Goal: Task Accomplishment & Management: Complete application form

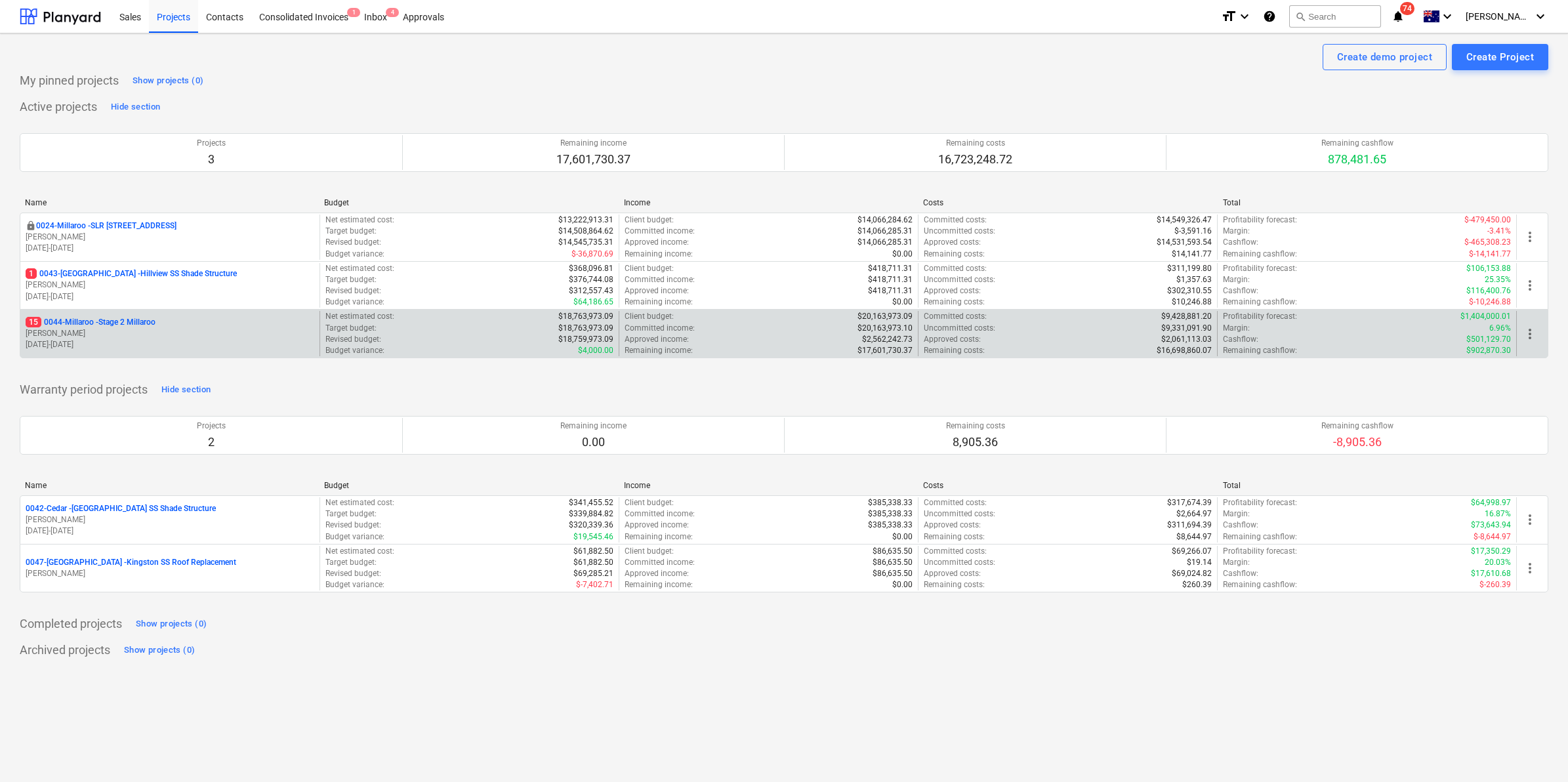
click at [135, 326] on p "15 0044-Millaroo - Stage 2 Millaroo" at bounding box center [90, 322] width 130 height 11
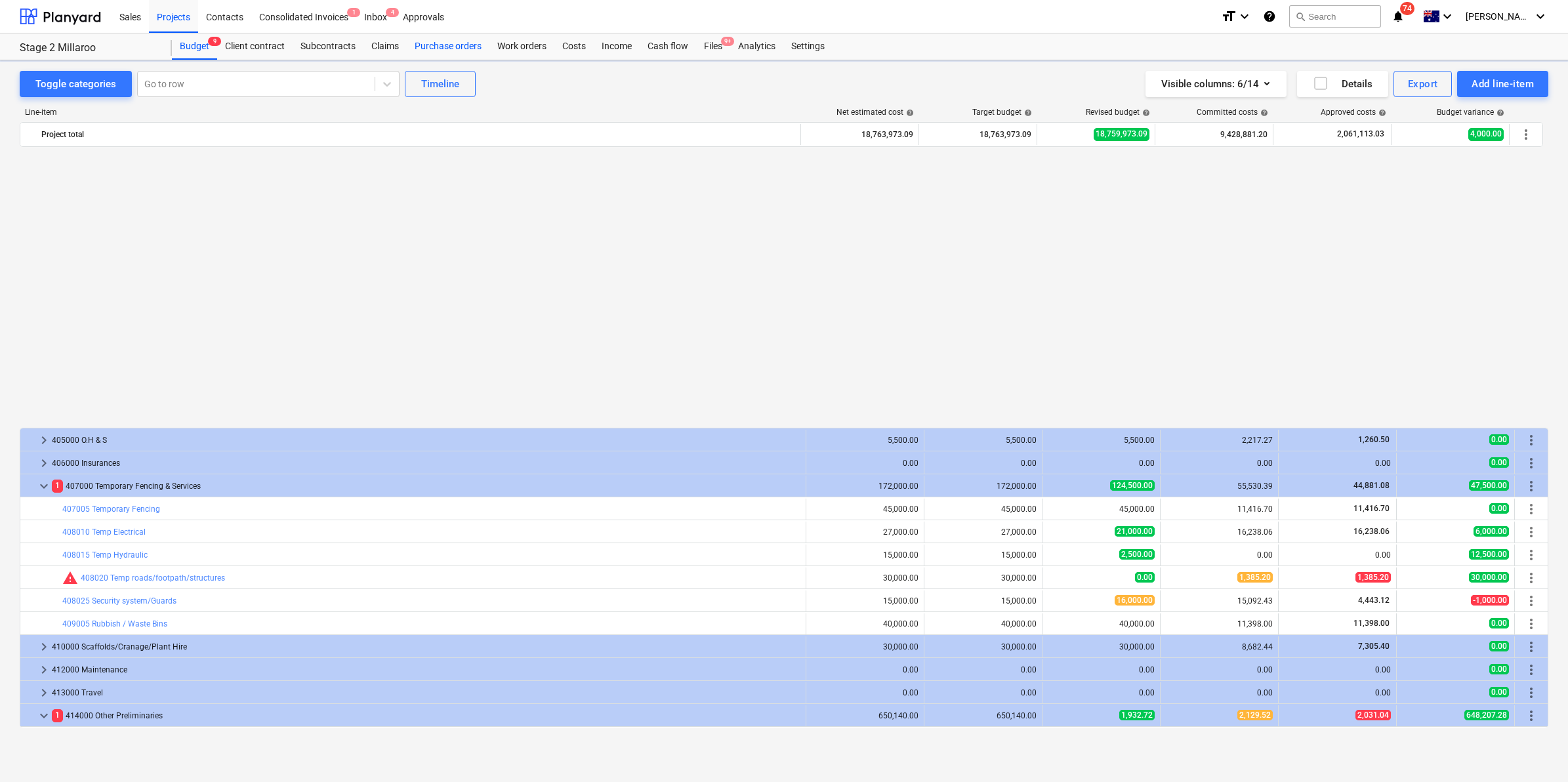
scroll to position [735, 0]
click at [460, 43] on div "Purchase orders" at bounding box center [448, 46] width 83 height 26
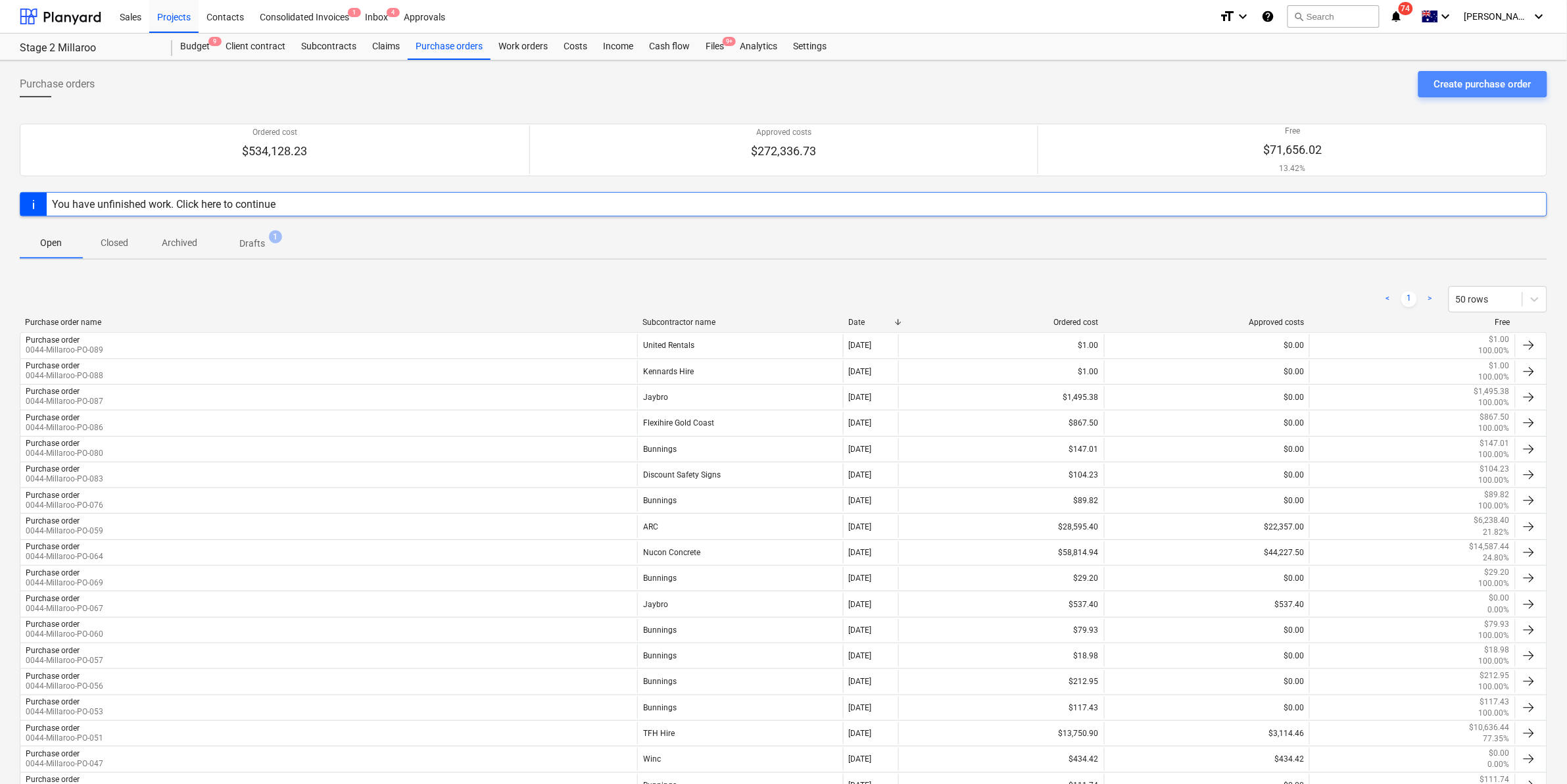
click at [1480, 80] on div "Create purchase order" at bounding box center [1483, 84] width 98 height 17
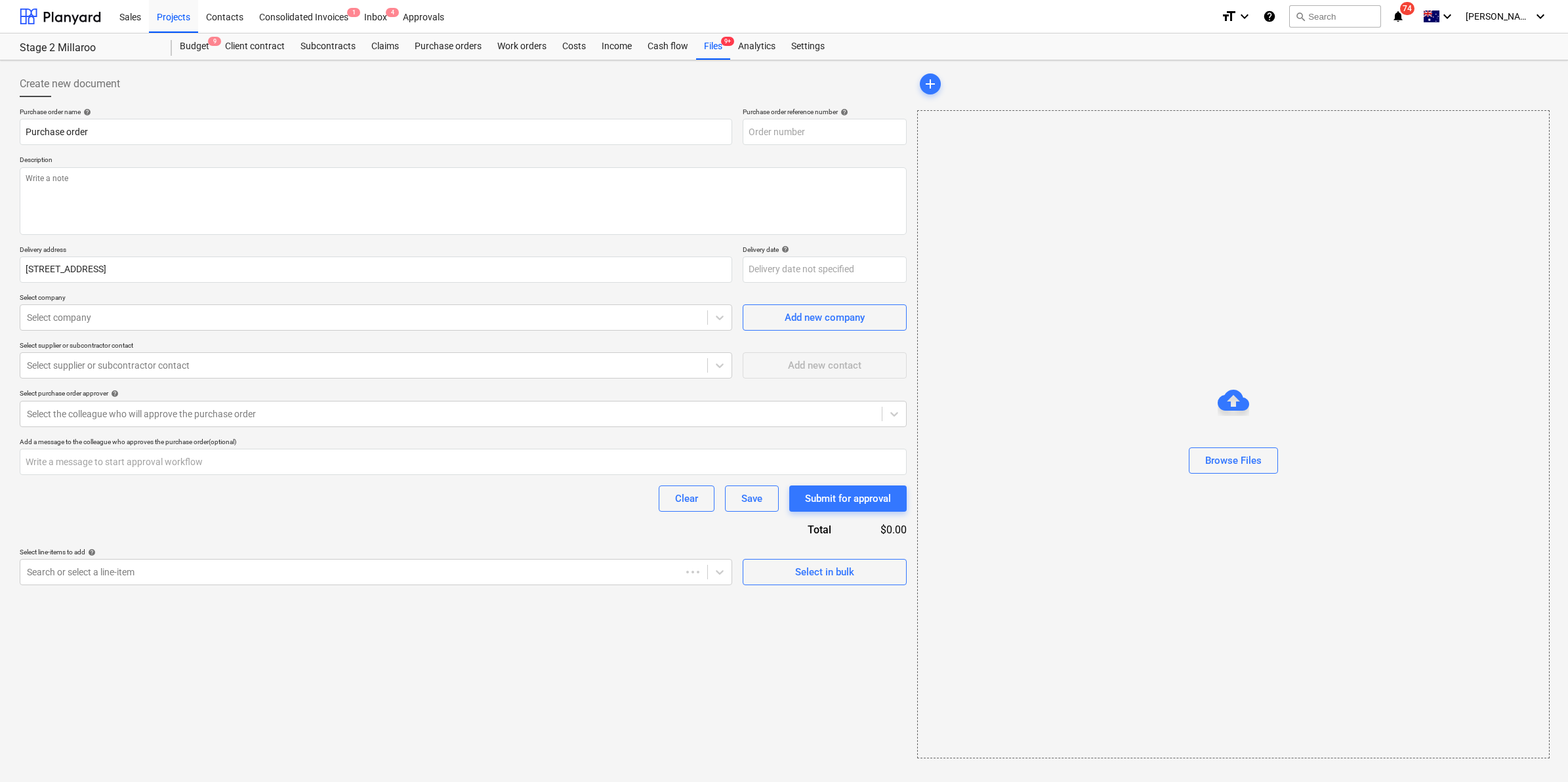
type textarea "x"
type input "0044-Millaroo-PO-091"
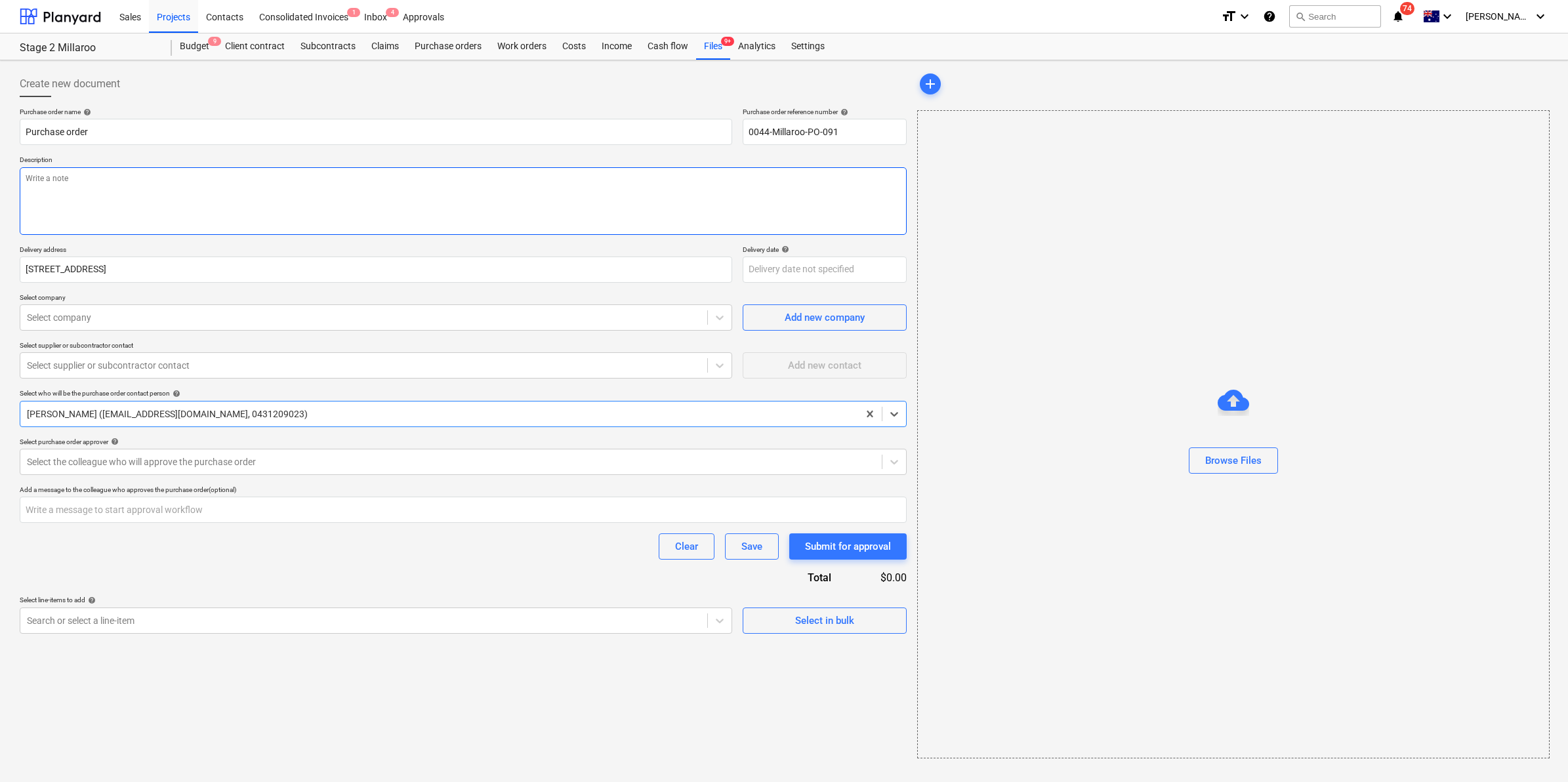
click at [189, 181] on textarea at bounding box center [463, 200] width 887 height 67
type textarea "x"
type textarea "C"
type textarea "x"
type textarea "Co"
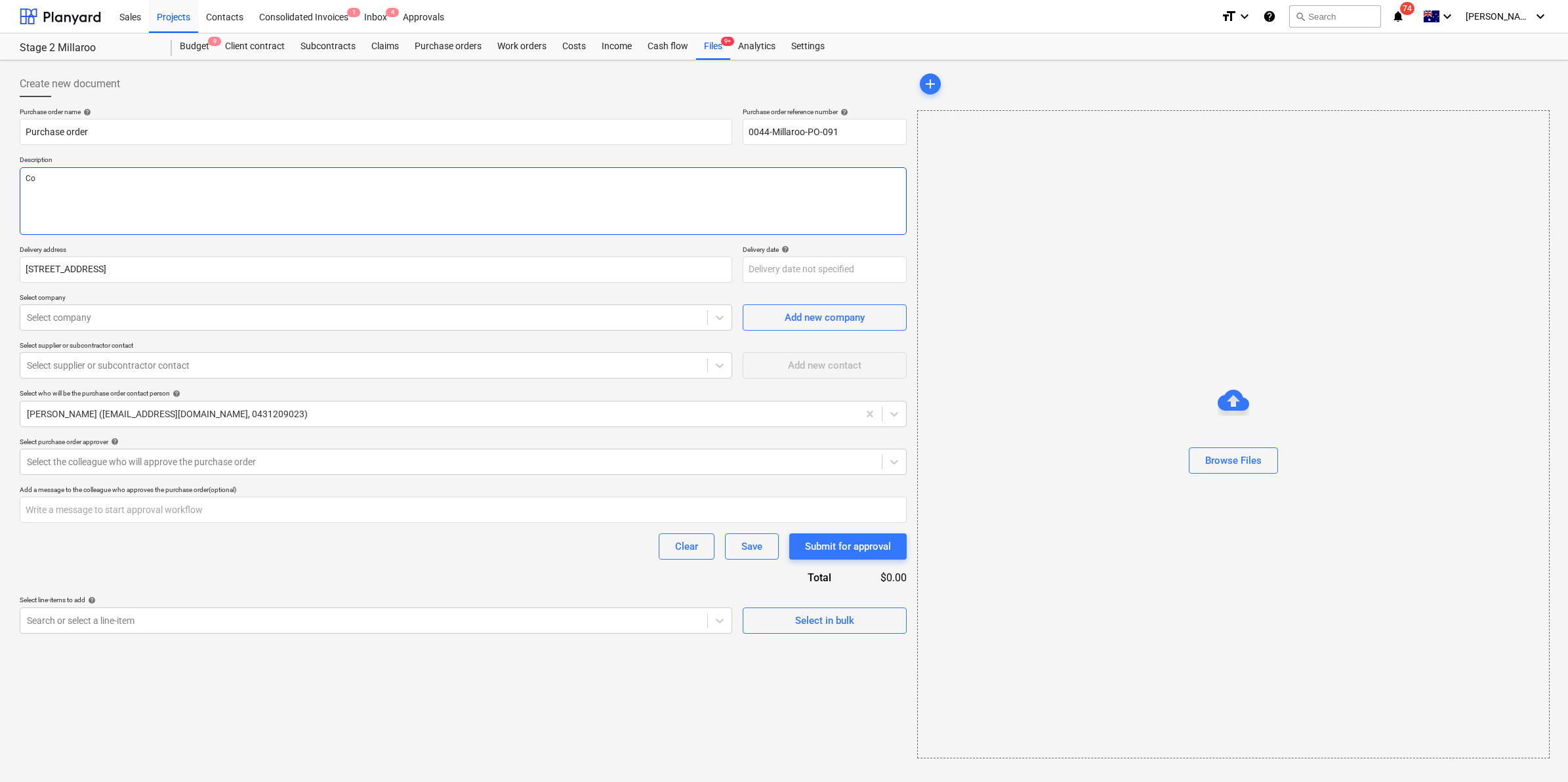
type textarea "x"
type textarea "Com"
type textarea "x"
type textarea "Comb"
type textarea "x"
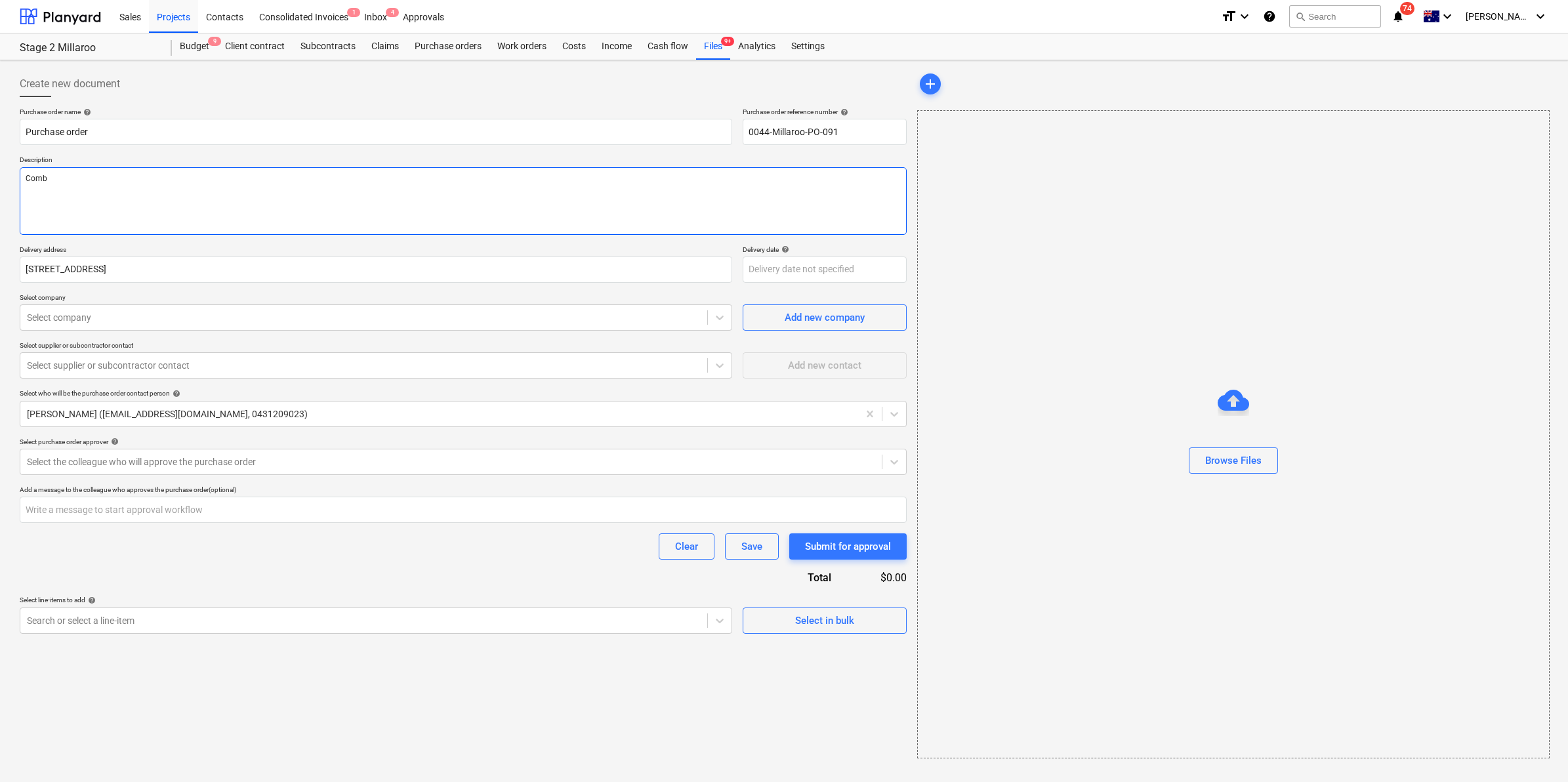
type textarea "Combo"
type textarea "x"
type textarea "Combo"
type textarea "x"
type textarea "Combo si"
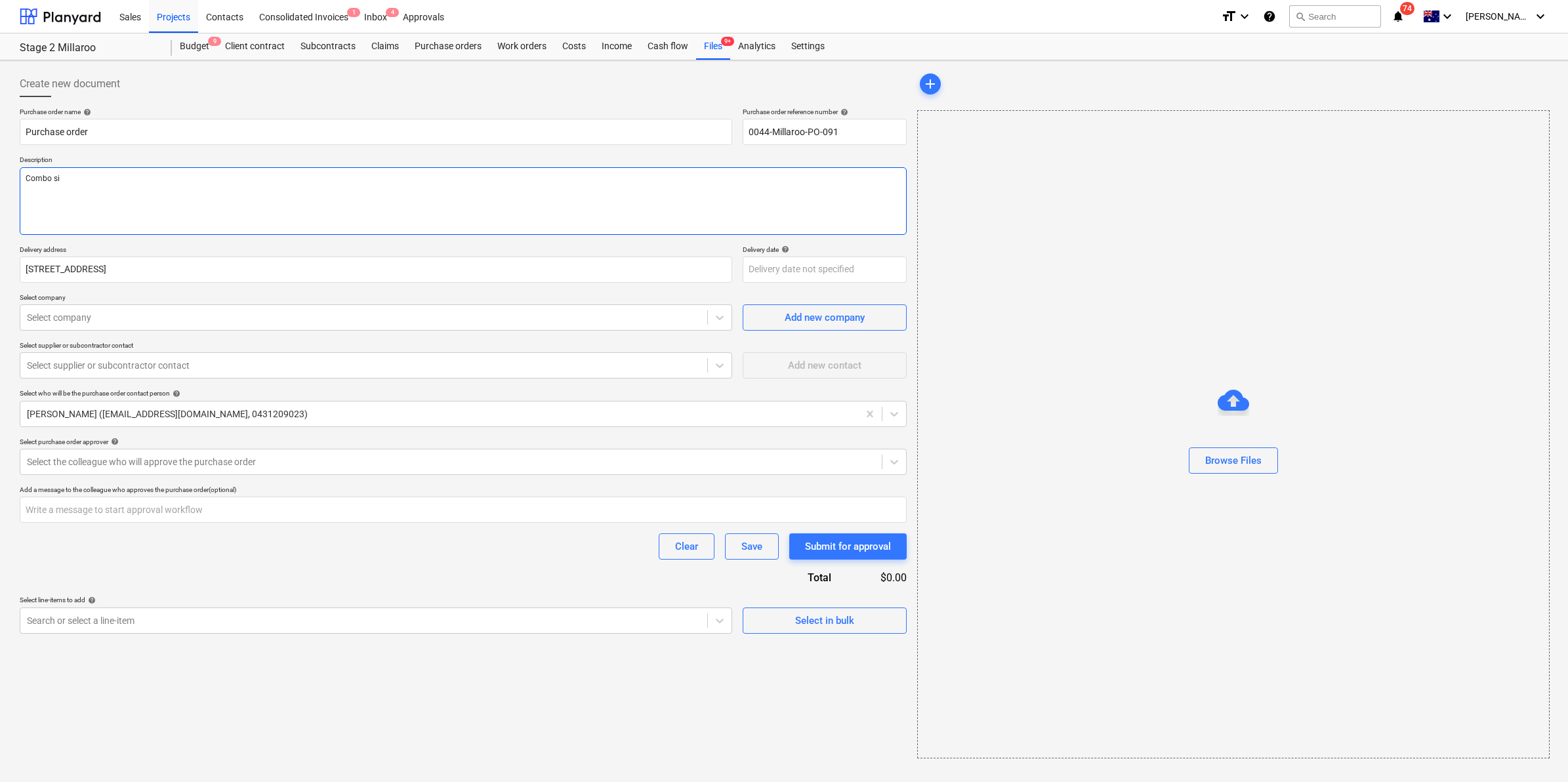
type textarea "x"
type textarea "Combo sig"
type textarea "x"
type textarea "Combo sign"
type textarea "x"
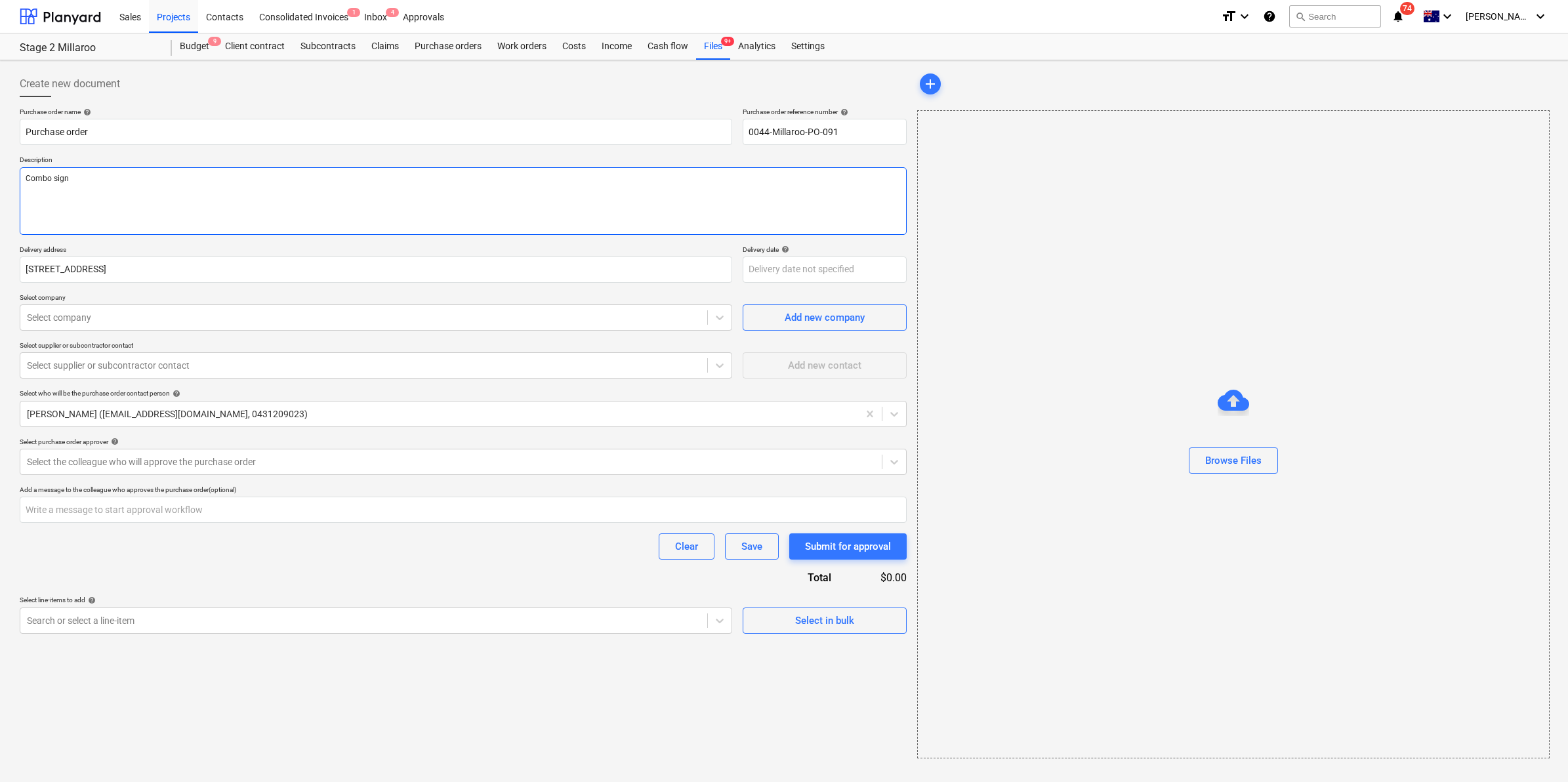
type textarea "Combo signs"
type textarea "x"
type textarea "Combo signs"
type textarea "x"
drag, startPoint x: 162, startPoint y: 643, endPoint x: 155, endPoint y: 631, distance: 13.9
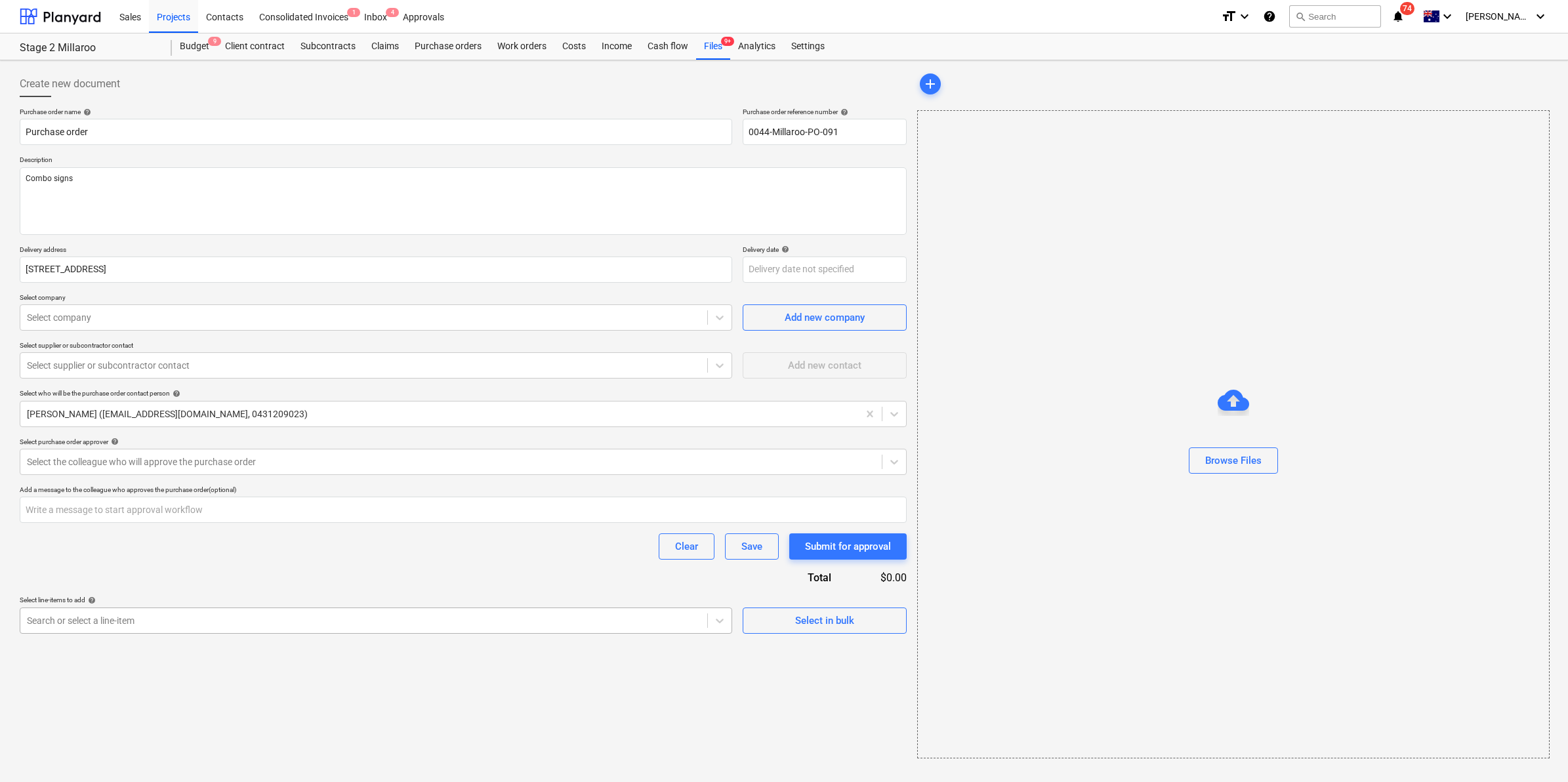
click at [162, 641] on div "Create new document Purchase order name help Purchase order Purchase order refe…" at bounding box center [463, 414] width 898 height 698
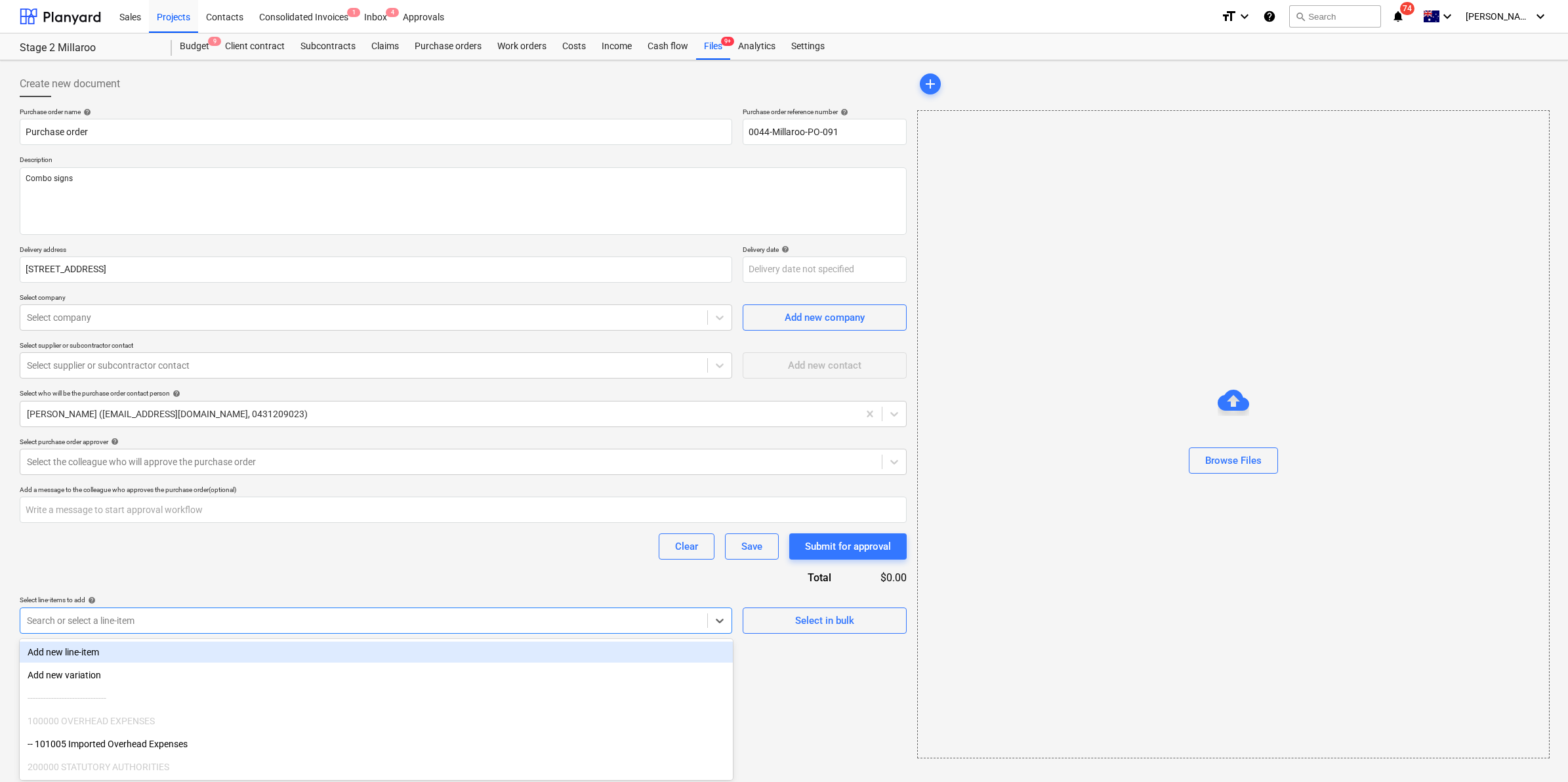
click at [152, 629] on div "Search or select a line-item" at bounding box center [364, 621] width 687 height 19
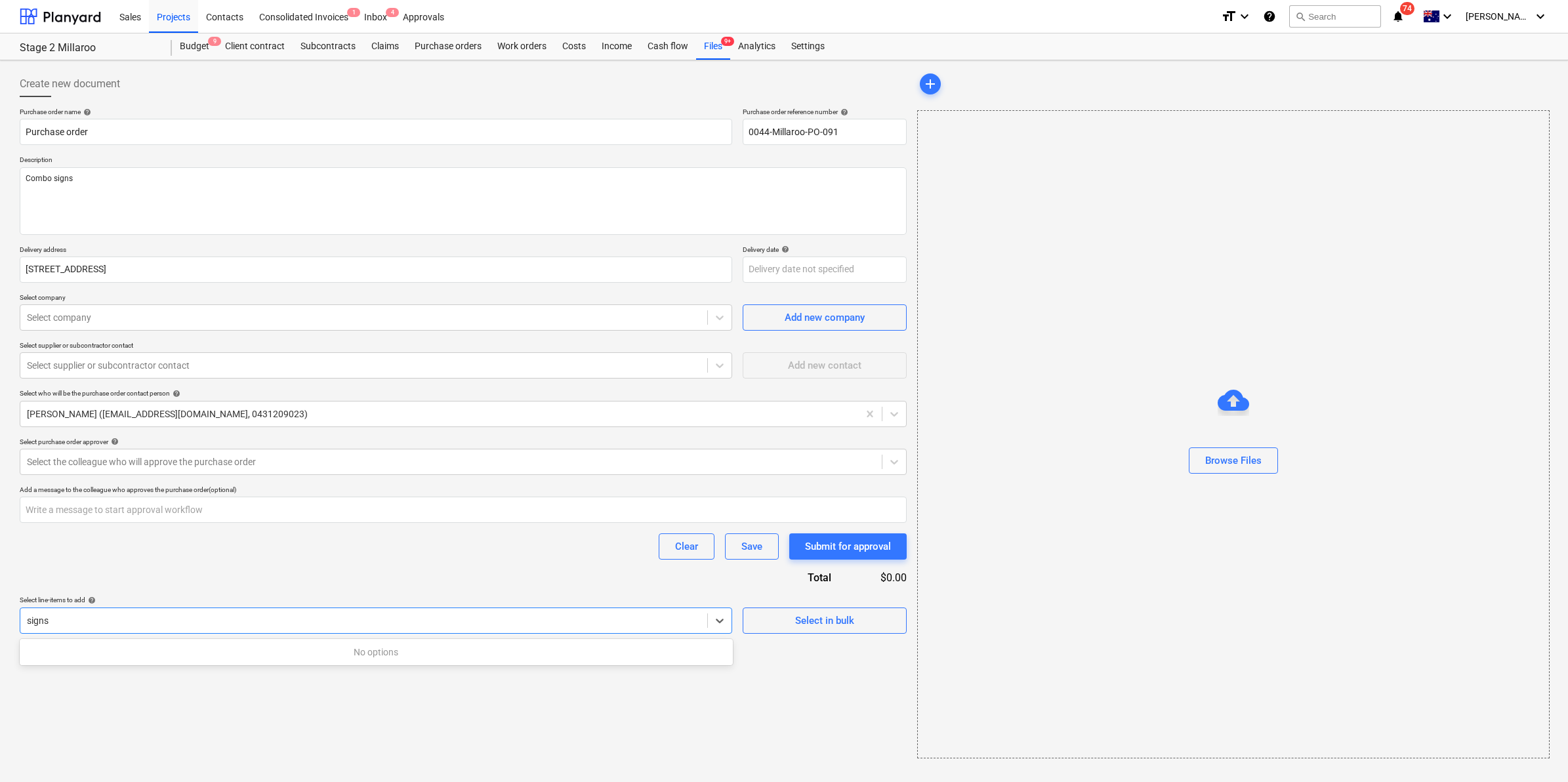
type input "sign"
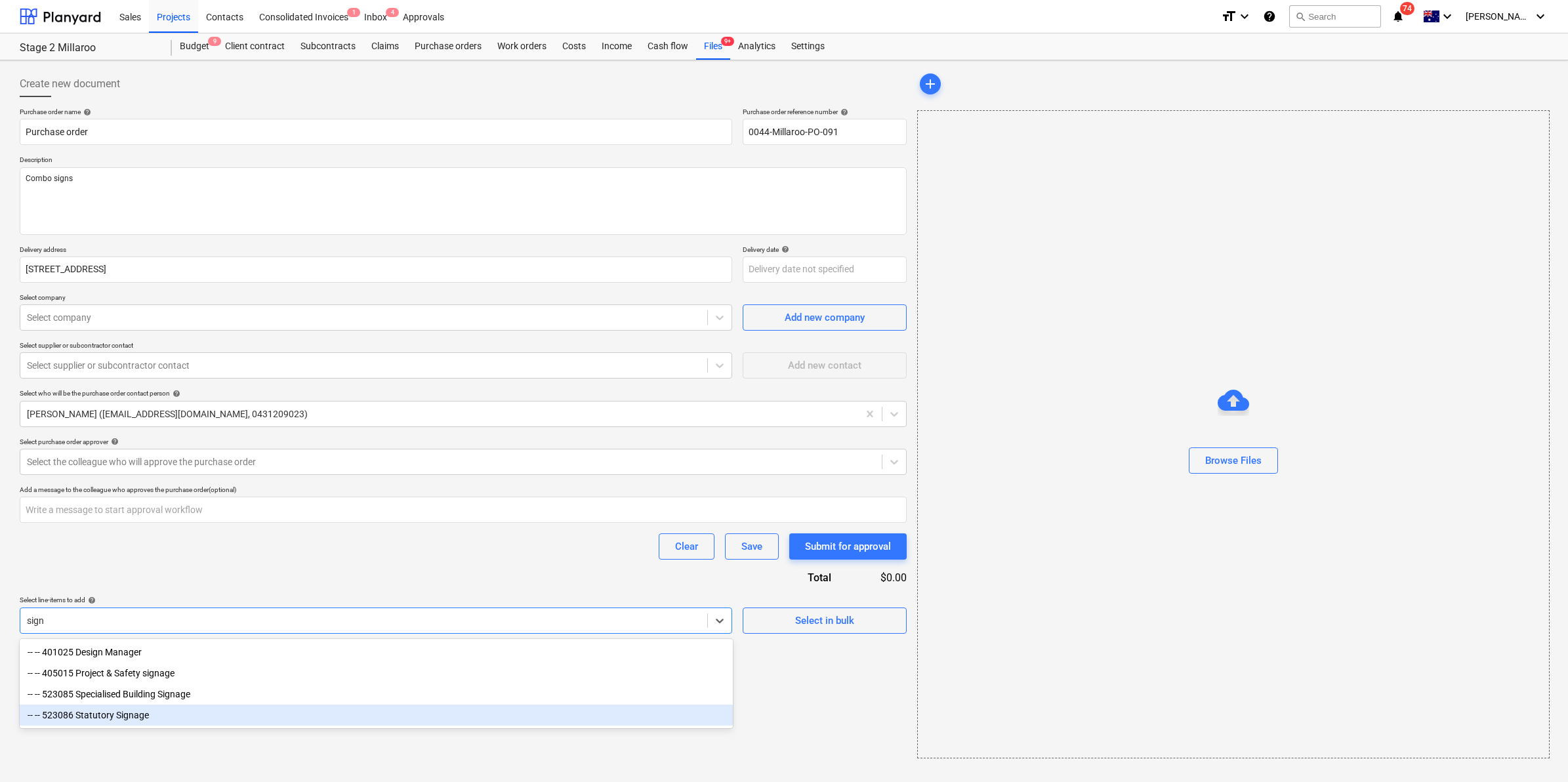
click at [138, 715] on div "-- -- 523086 Statutory Signage" at bounding box center [377, 715] width 713 height 21
type textarea "x"
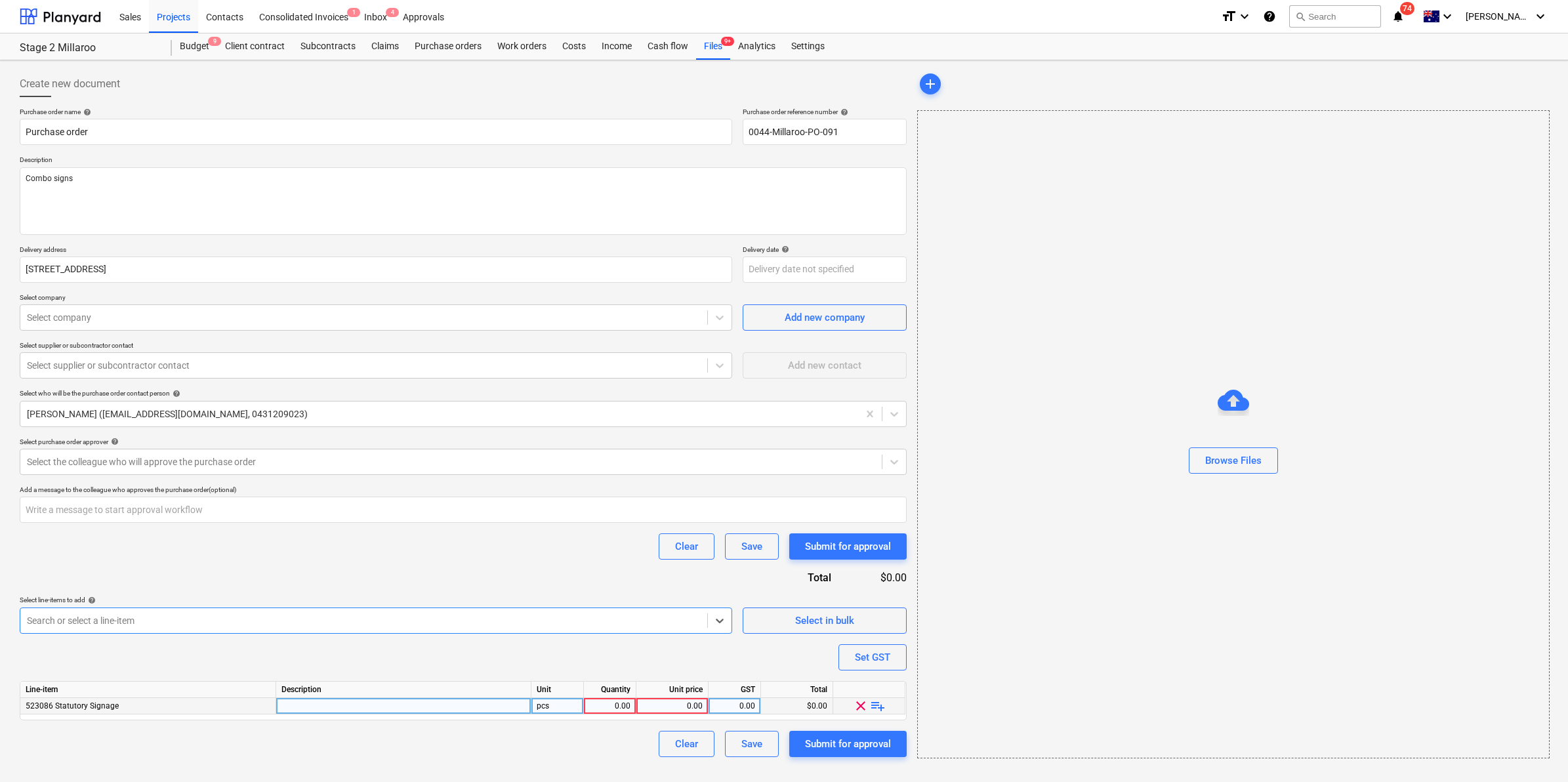
type textarea "x"
click at [601, 703] on div "0.00" at bounding box center [610, 706] width 41 height 17
type input "1"
type textarea "x"
type input "164.92"
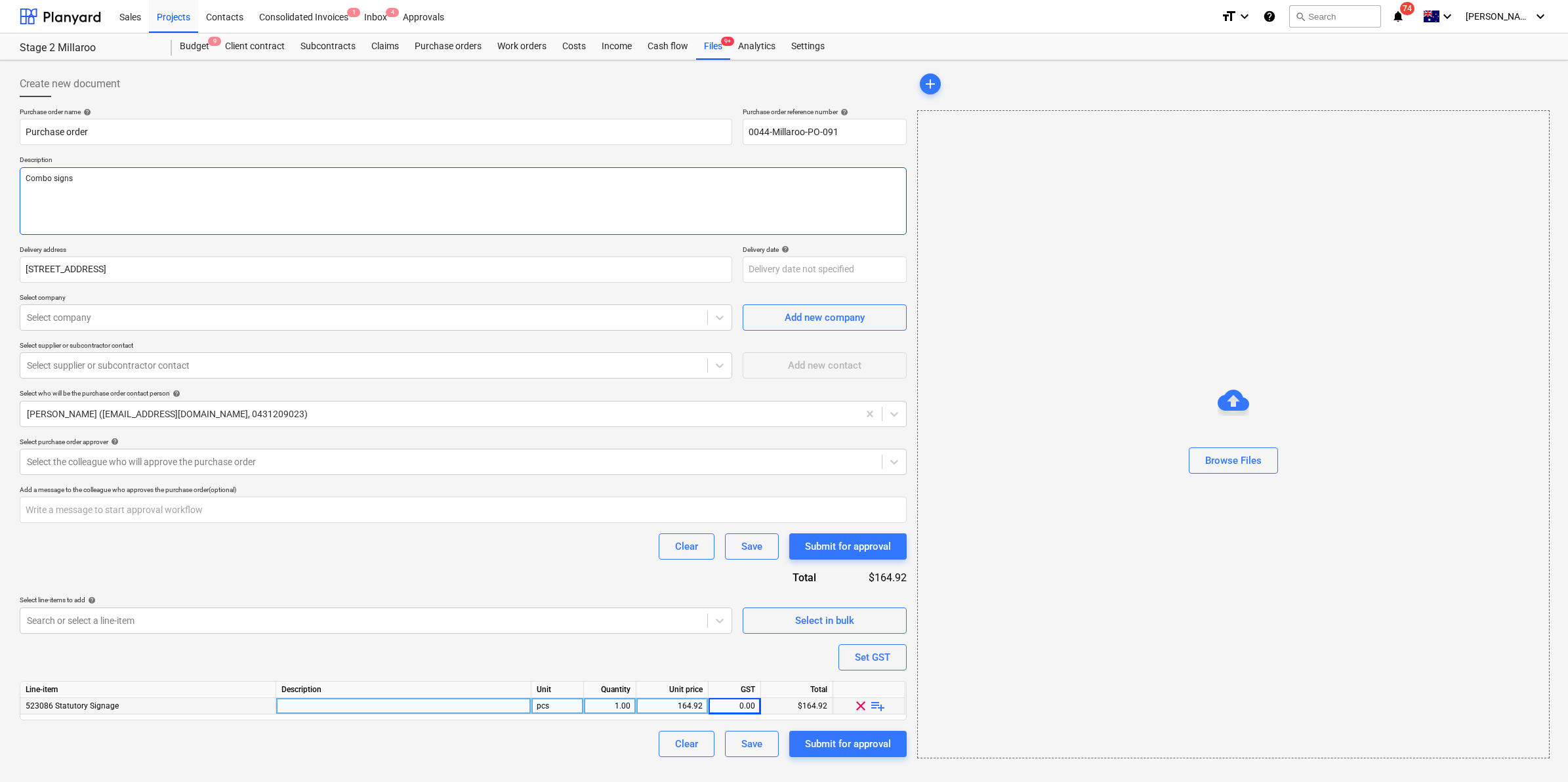
click at [113, 183] on textarea "Combo signs" at bounding box center [463, 200] width 887 height 67
type textarea "x"
type textarea "Combo signs fo"
type textarea "x"
type textarea "Combo signs for"
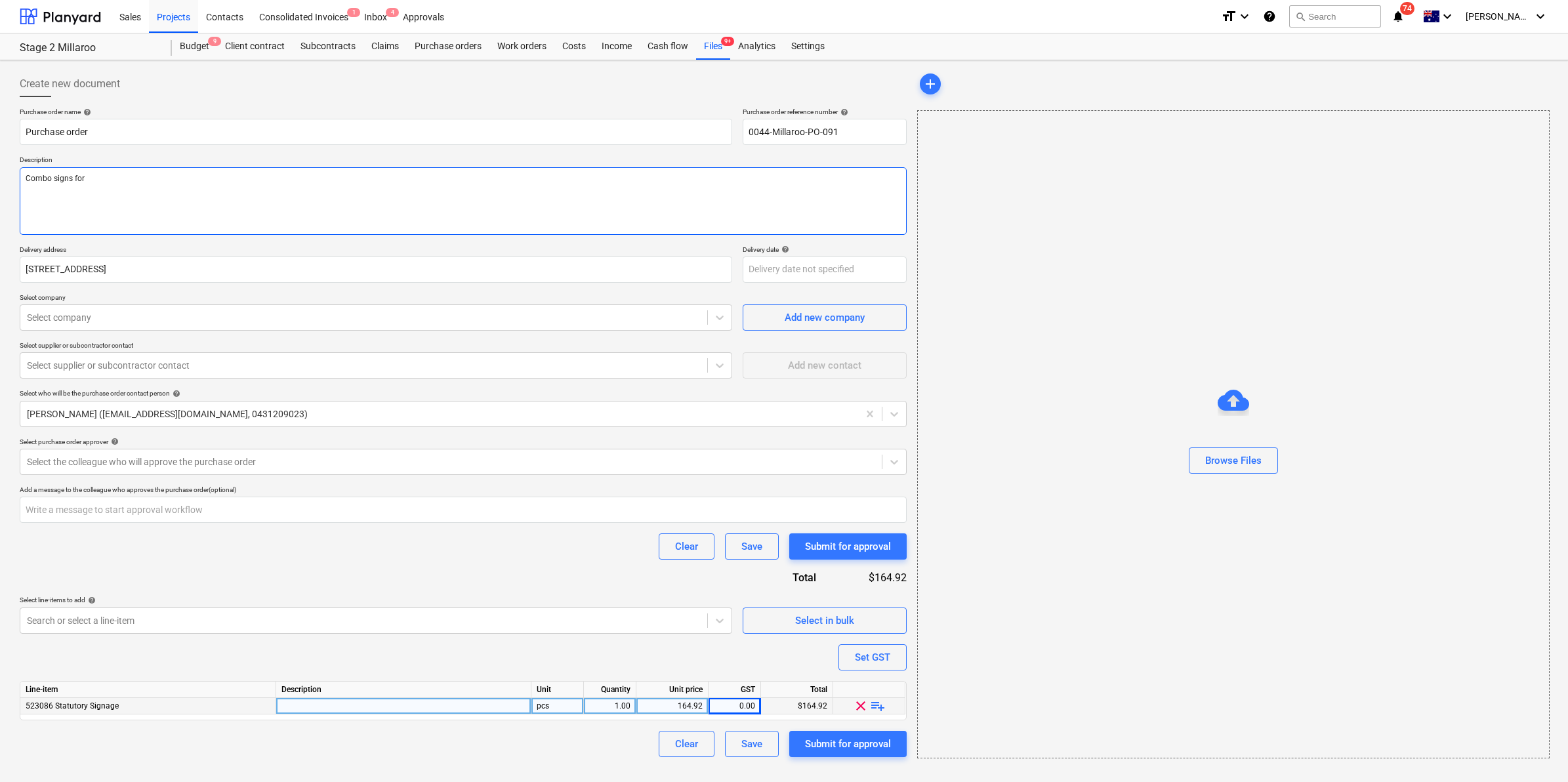
type textarea "x"
type textarea "Combo signs for"
type textarea "x"
type textarea "Combo signs for g"
type textarea "x"
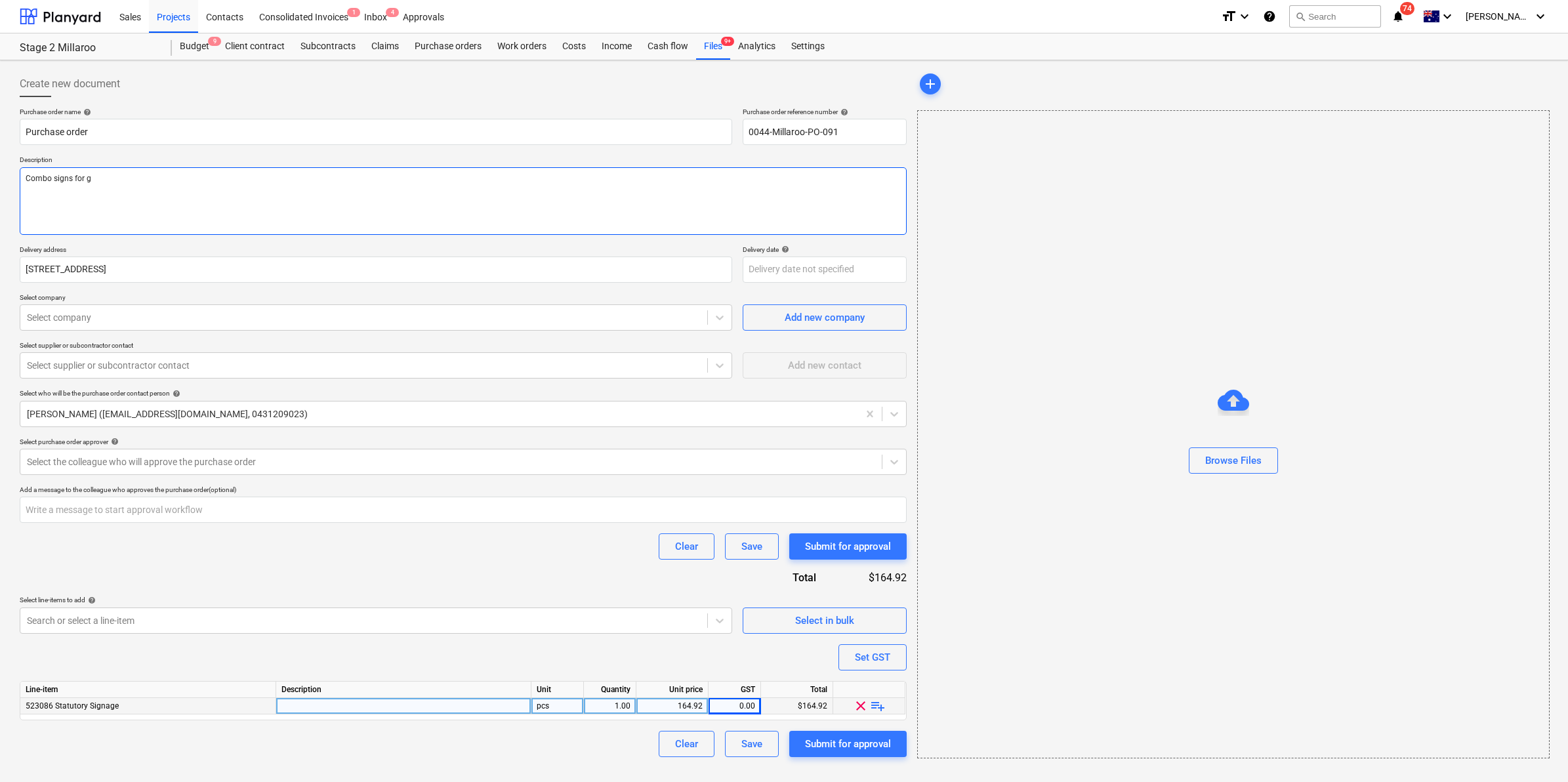
type textarea "Combo signs for ga"
type textarea "x"
type textarea "Combo signs for gat"
type textarea "x"
type textarea "Combo signs for gate"
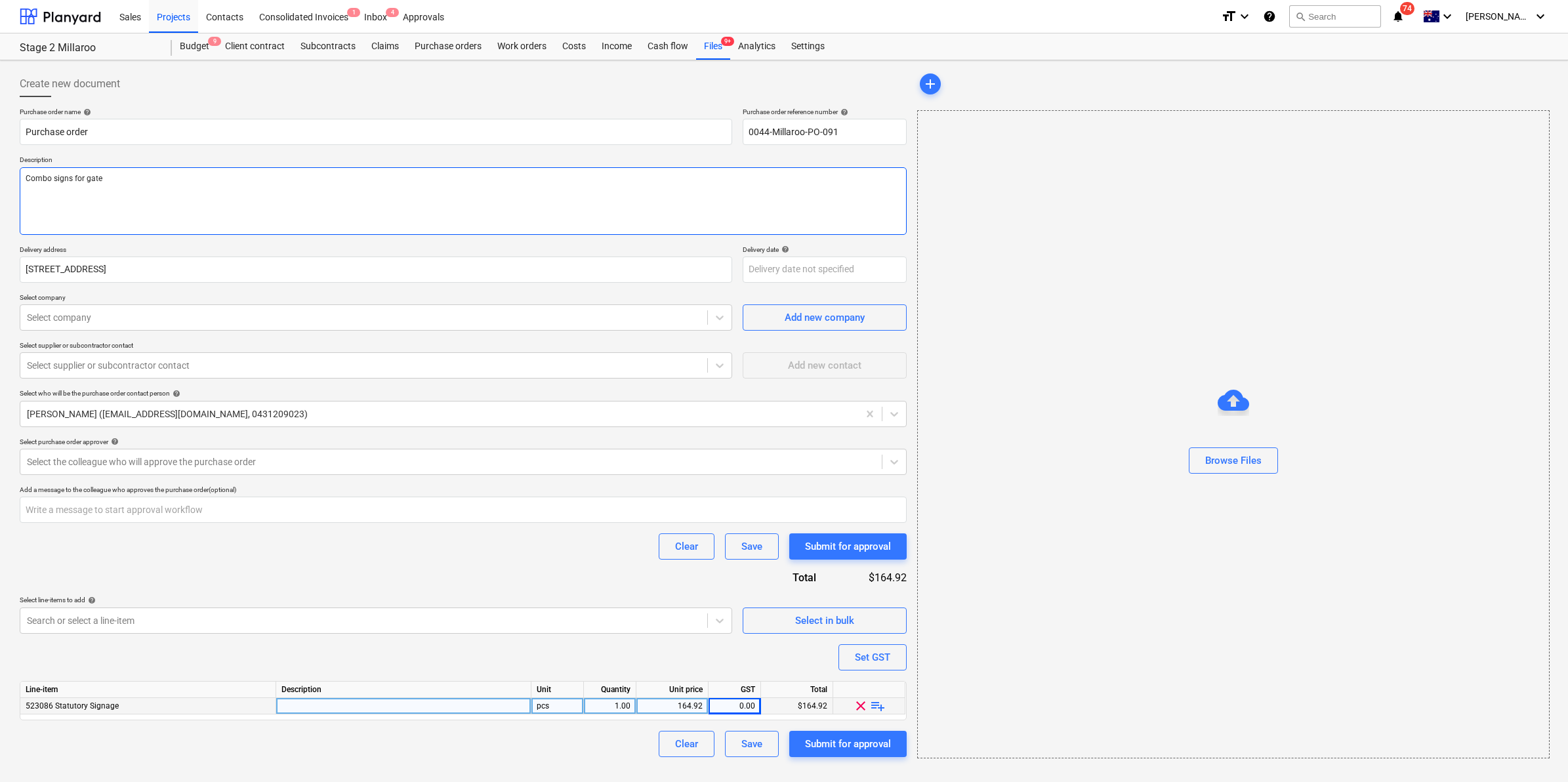
type textarea "x"
type textarea "Combo signs for gates"
type textarea "x"
type textarea "Combo signs for gates"
click at [213, 522] on input "text" at bounding box center [463, 509] width 887 height 26
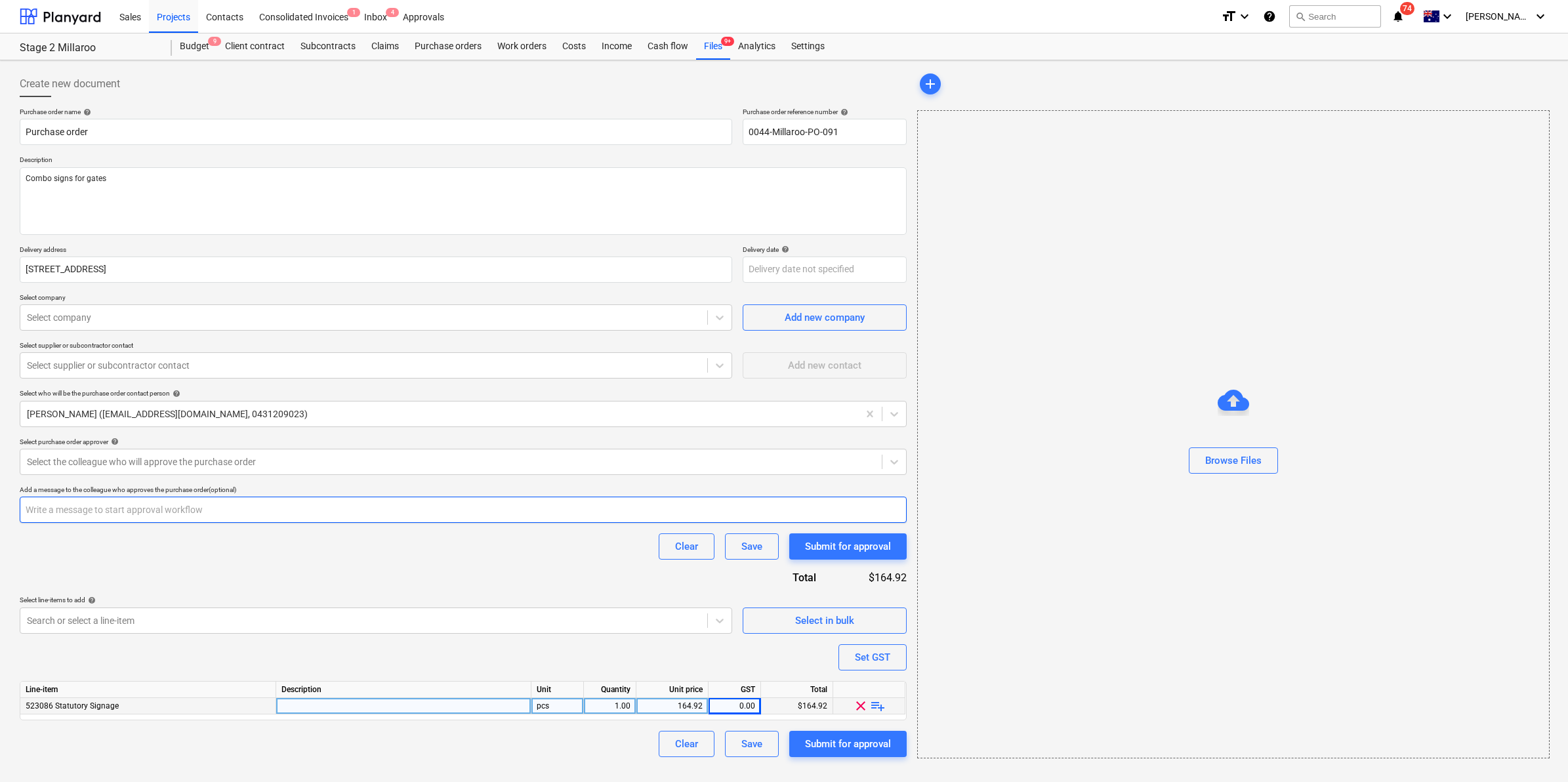
click at [199, 514] on input "text" at bounding box center [463, 509] width 887 height 26
click at [133, 464] on div at bounding box center [450, 462] width 848 height 13
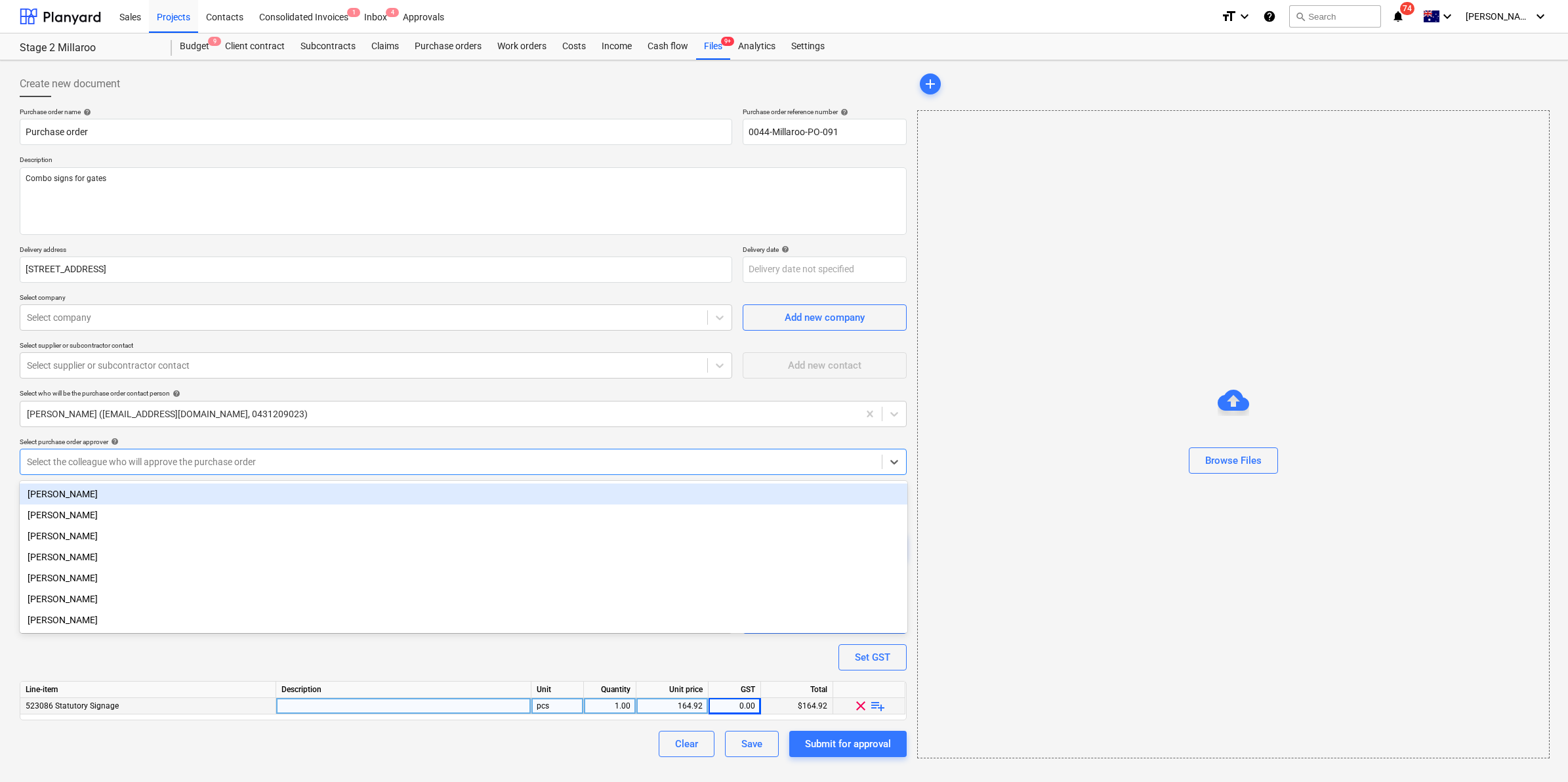
click at [85, 493] on div "[PERSON_NAME]" at bounding box center [464, 494] width 888 height 21
type textarea "x"
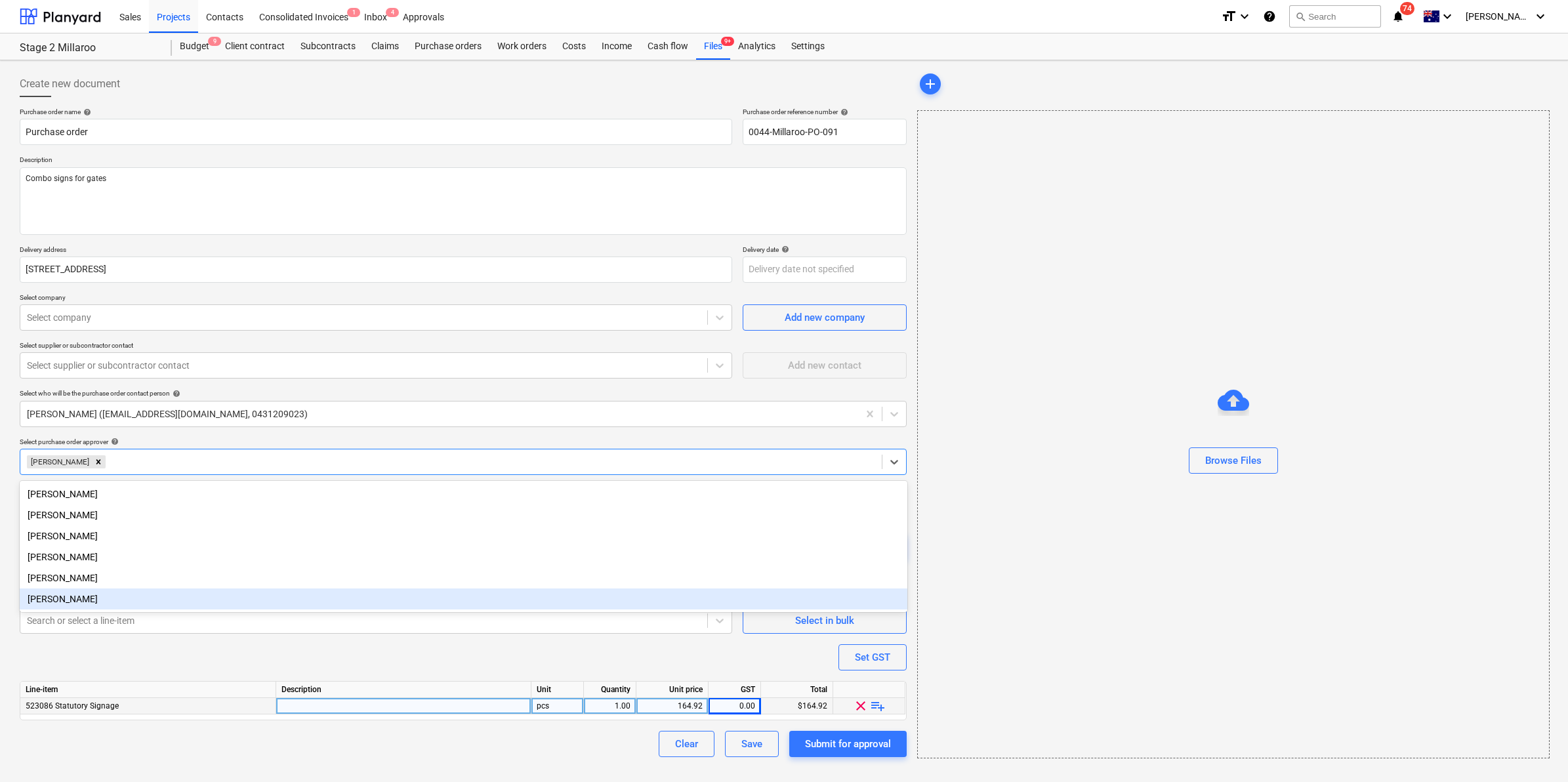
click at [90, 648] on div "Purchase order name help Purchase order Purchase order reference number help 00…" at bounding box center [463, 432] width 887 height 649
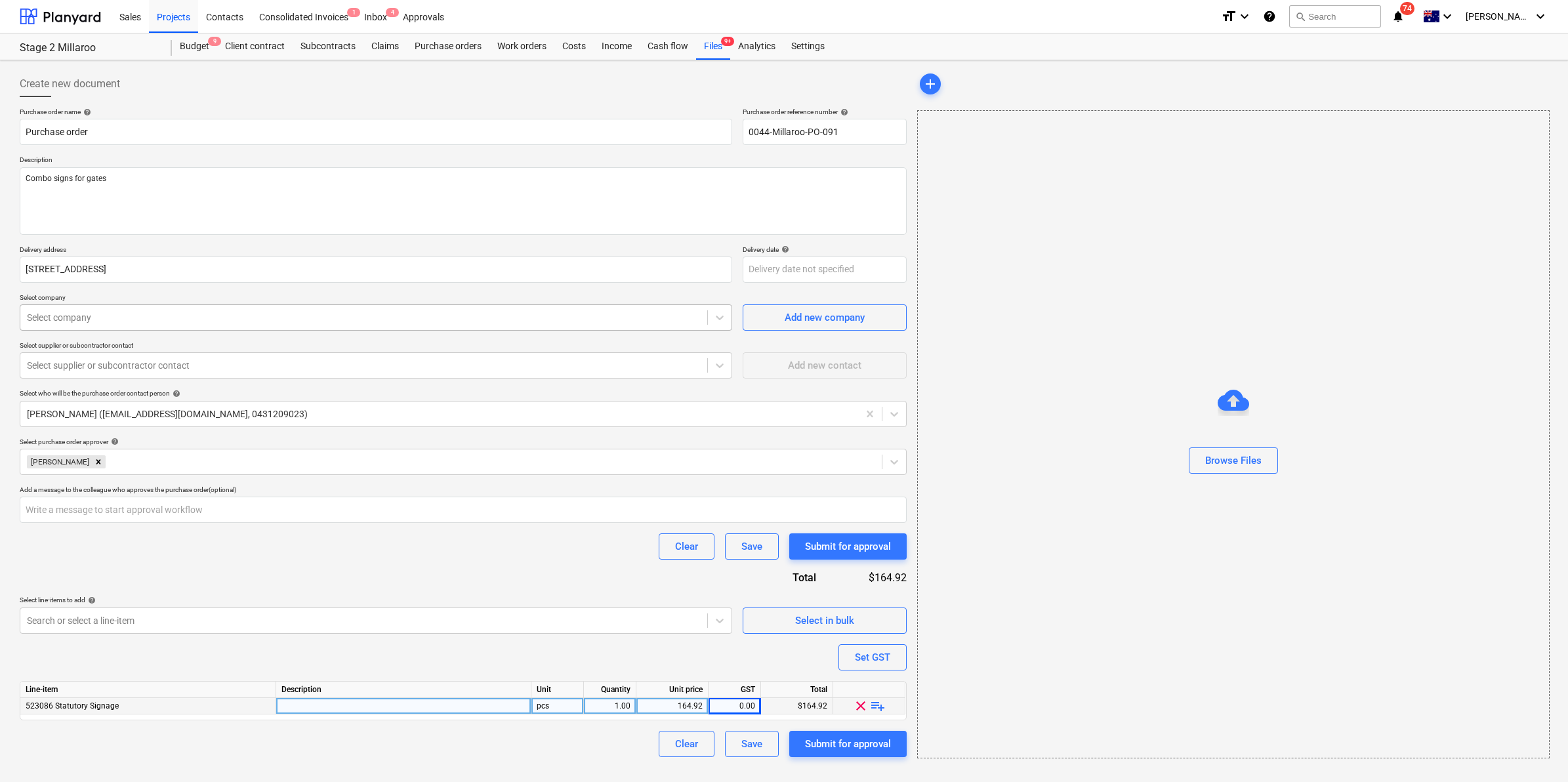
click at [50, 322] on div at bounding box center [363, 318] width 674 height 13
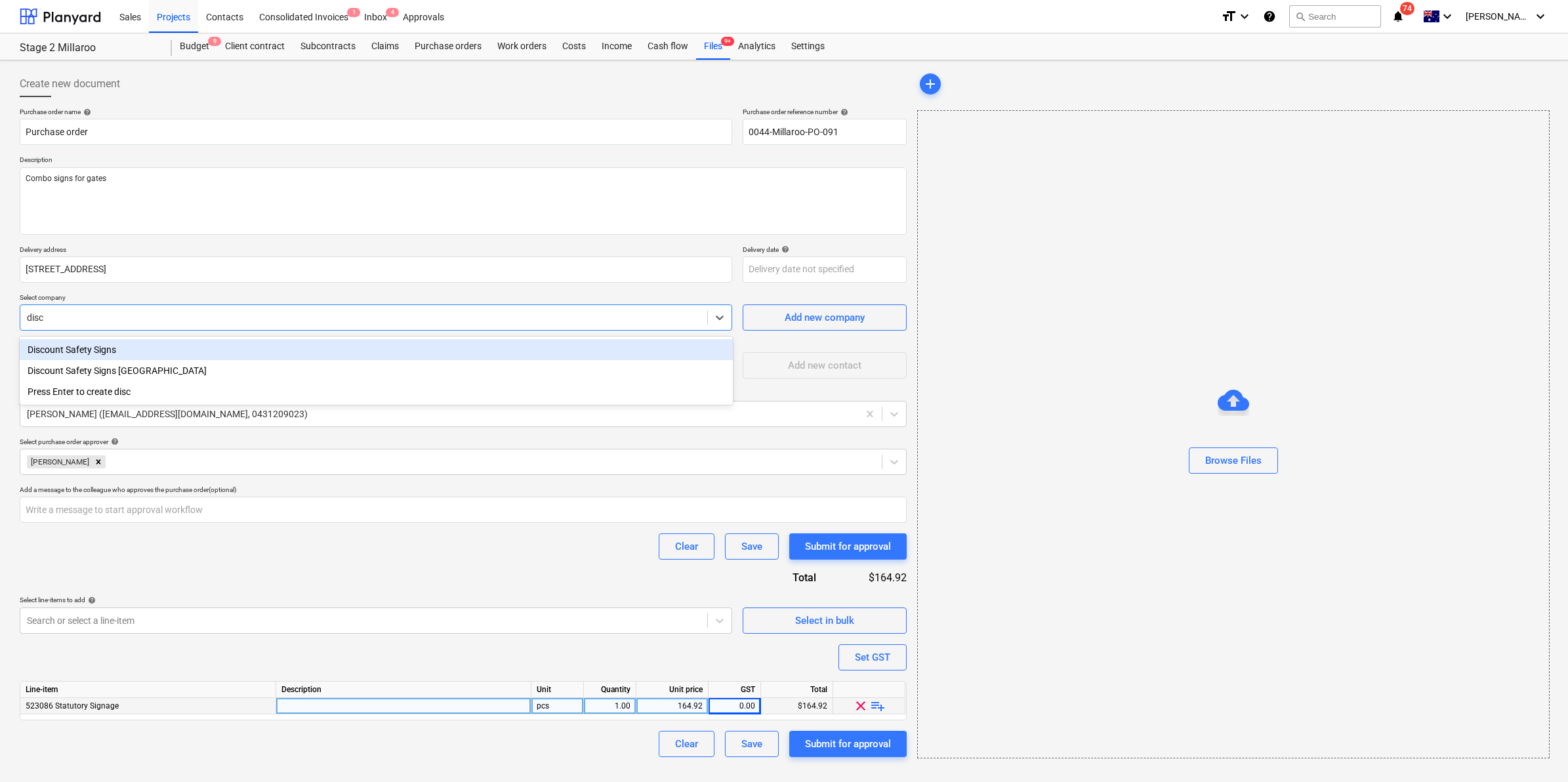
type input "disco"
type textarea "x"
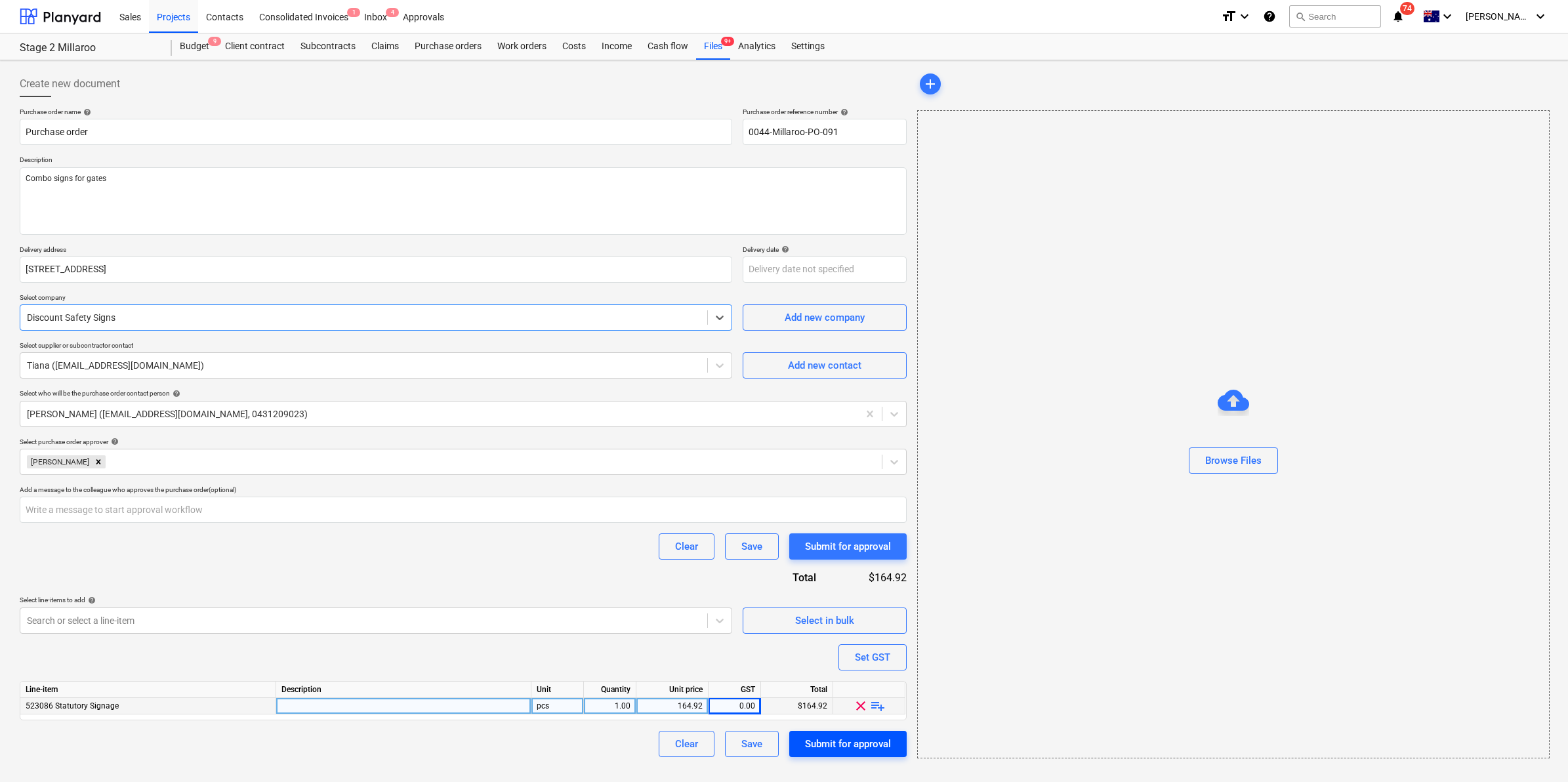
click at [824, 743] on div "Submit for approval" at bounding box center [848, 744] width 86 height 17
type textarea "x"
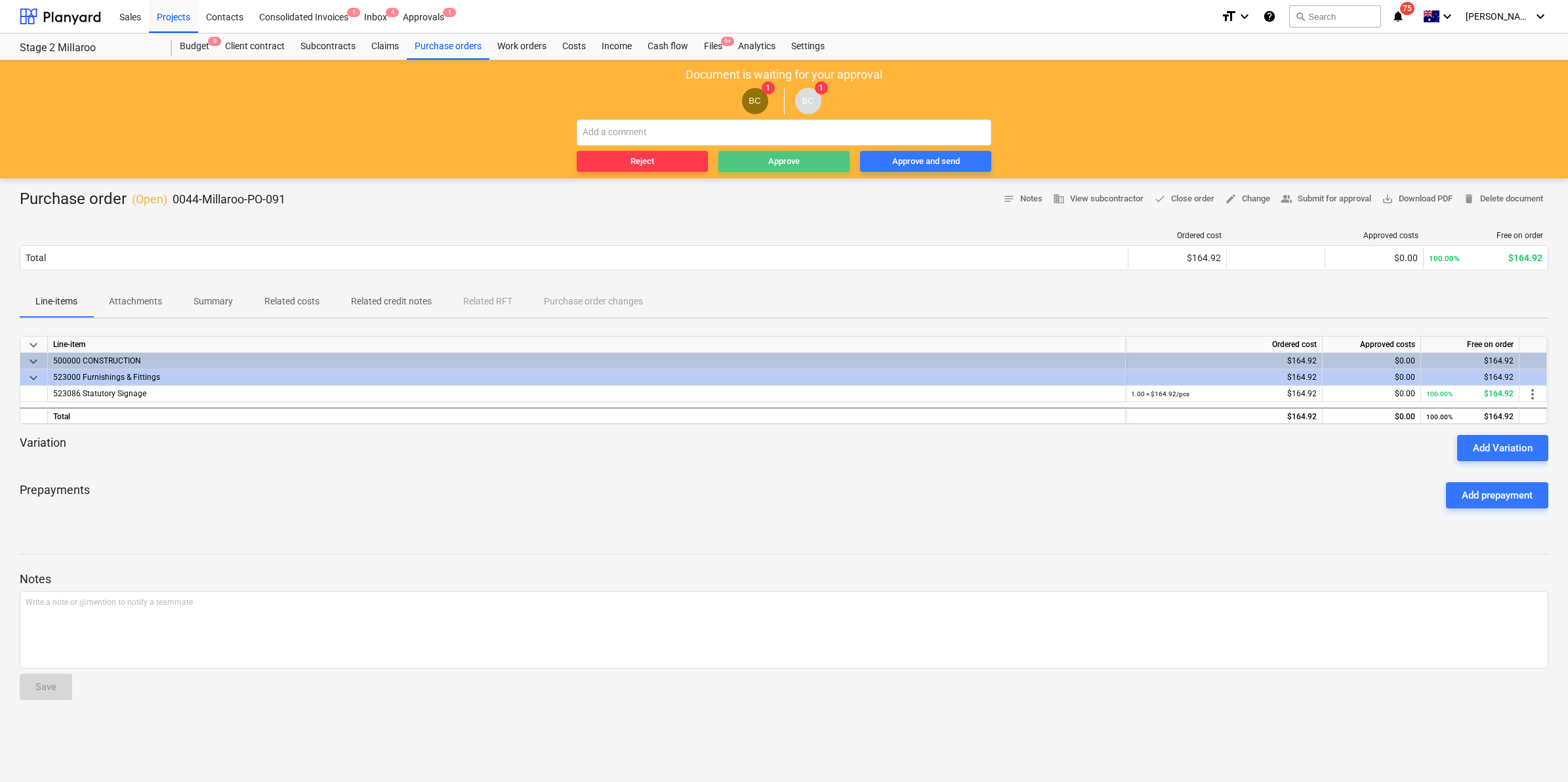
click at [773, 157] on div "Approve" at bounding box center [784, 161] width 31 height 15
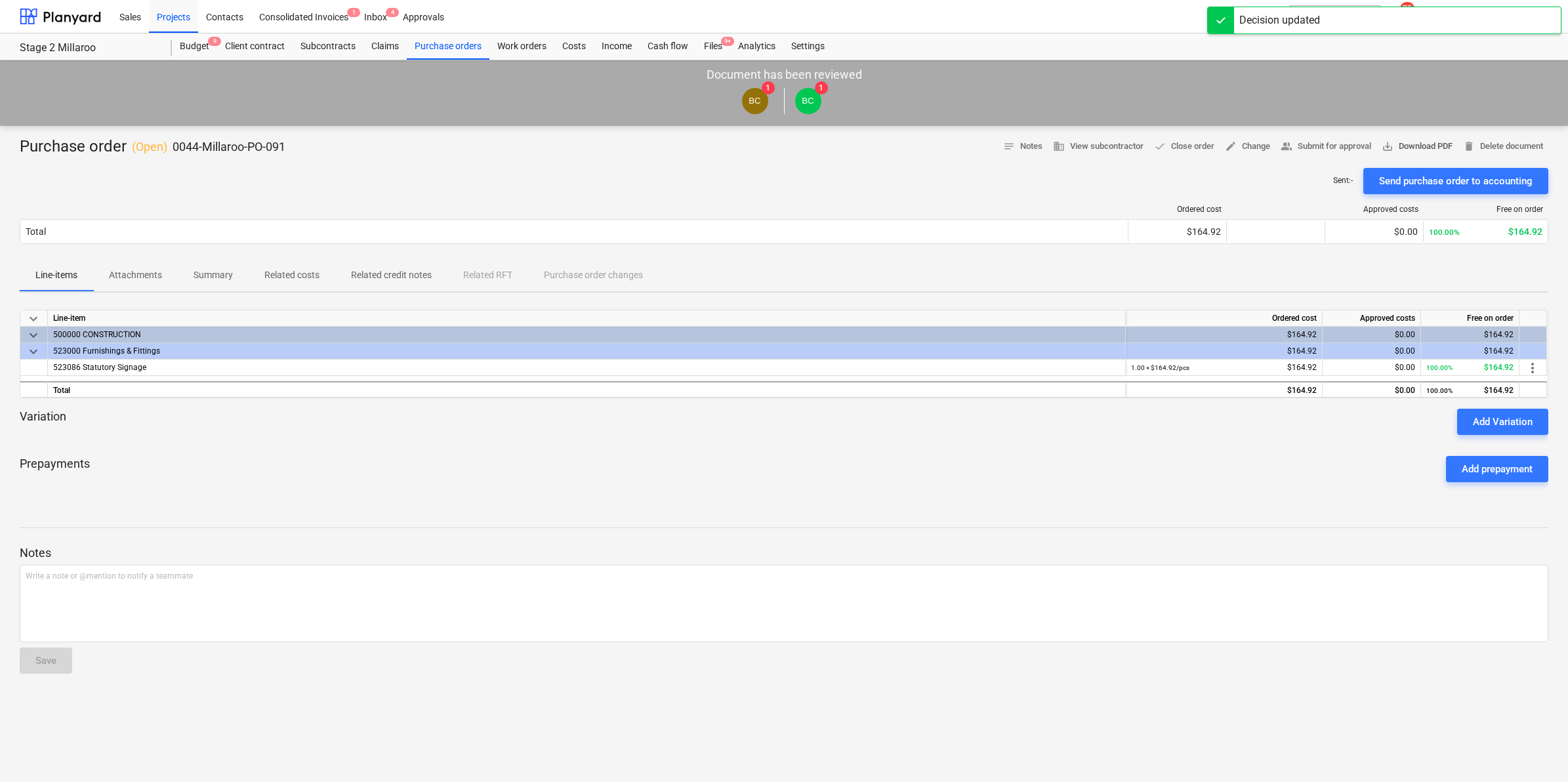
click at [1402, 145] on span "save_alt Download PDF" at bounding box center [1417, 147] width 71 height 15
click at [702, 46] on div "Files 9+" at bounding box center [713, 46] width 34 height 26
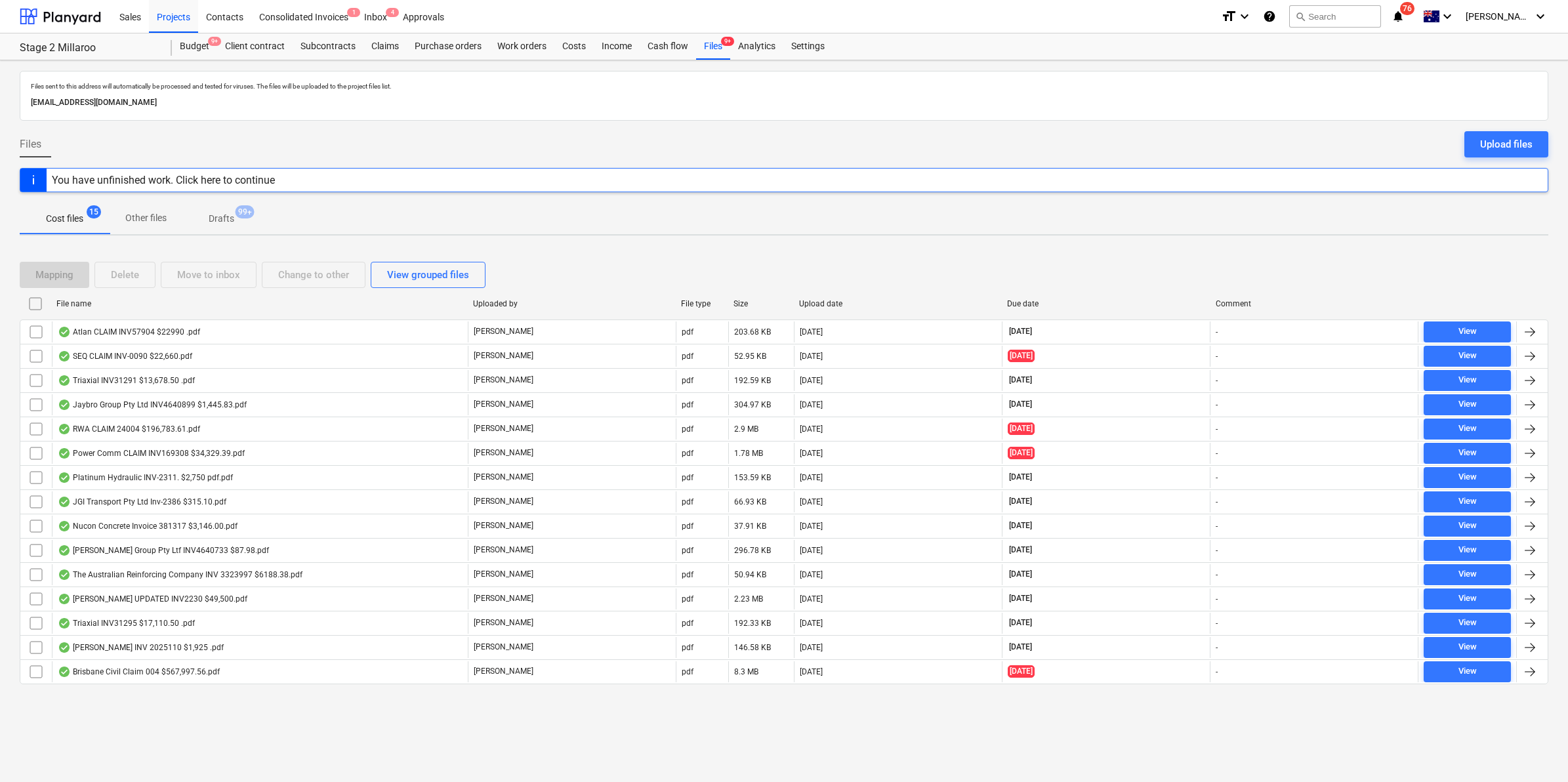
click at [1405, 15] on icon "notifications" at bounding box center [1398, 17] width 13 height 16
click at [1048, 37] on div "Budget 9+ Client contract Subcontracts Claims Purchase orders Work orders Costs…" at bounding box center [860, 46] width 1377 height 26
